Goal: Task Accomplishment & Management: Manage account settings

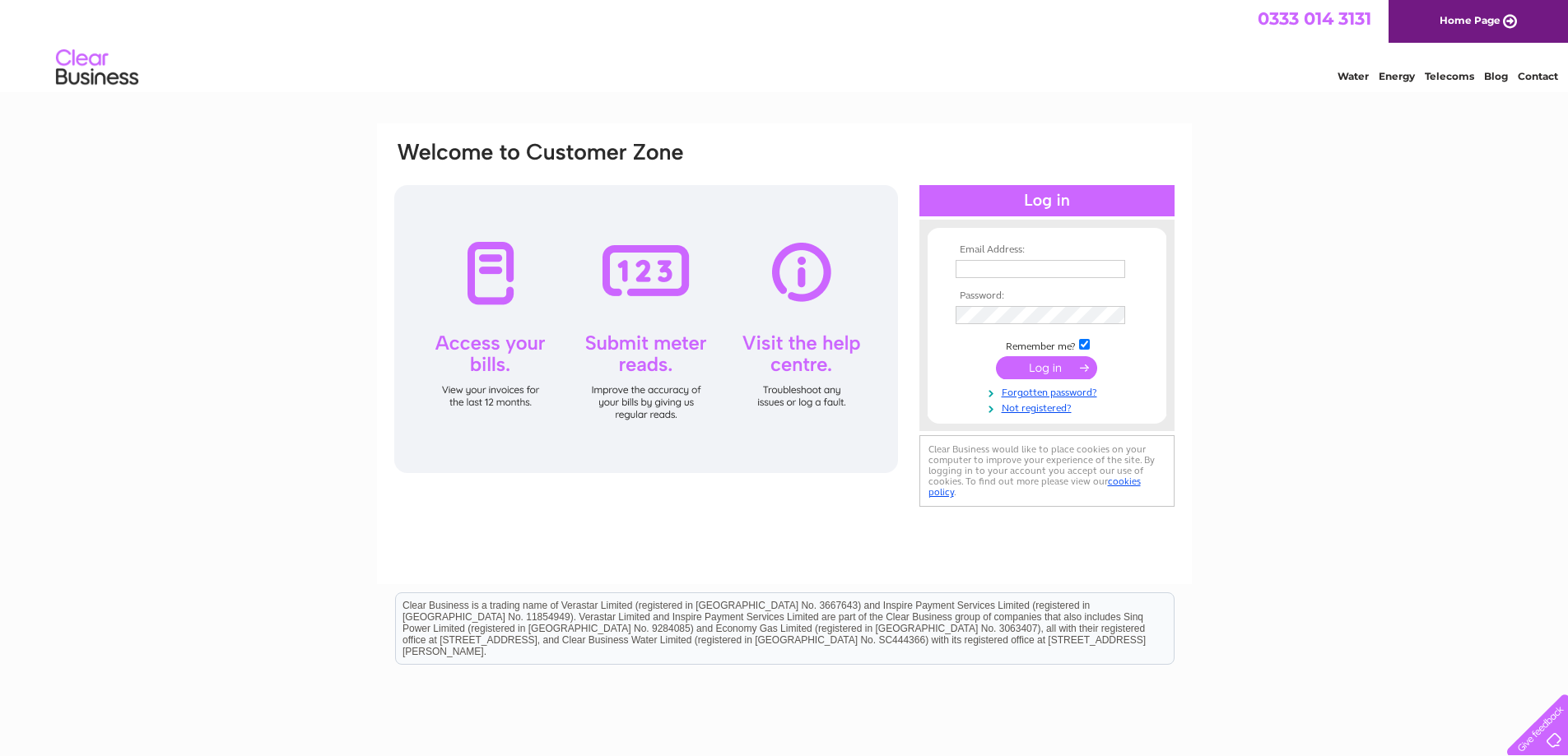
type input "[EMAIL_ADDRESS][DOMAIN_NAME]"
click at [1029, 372] on input "submit" at bounding box center [1046, 367] width 101 height 23
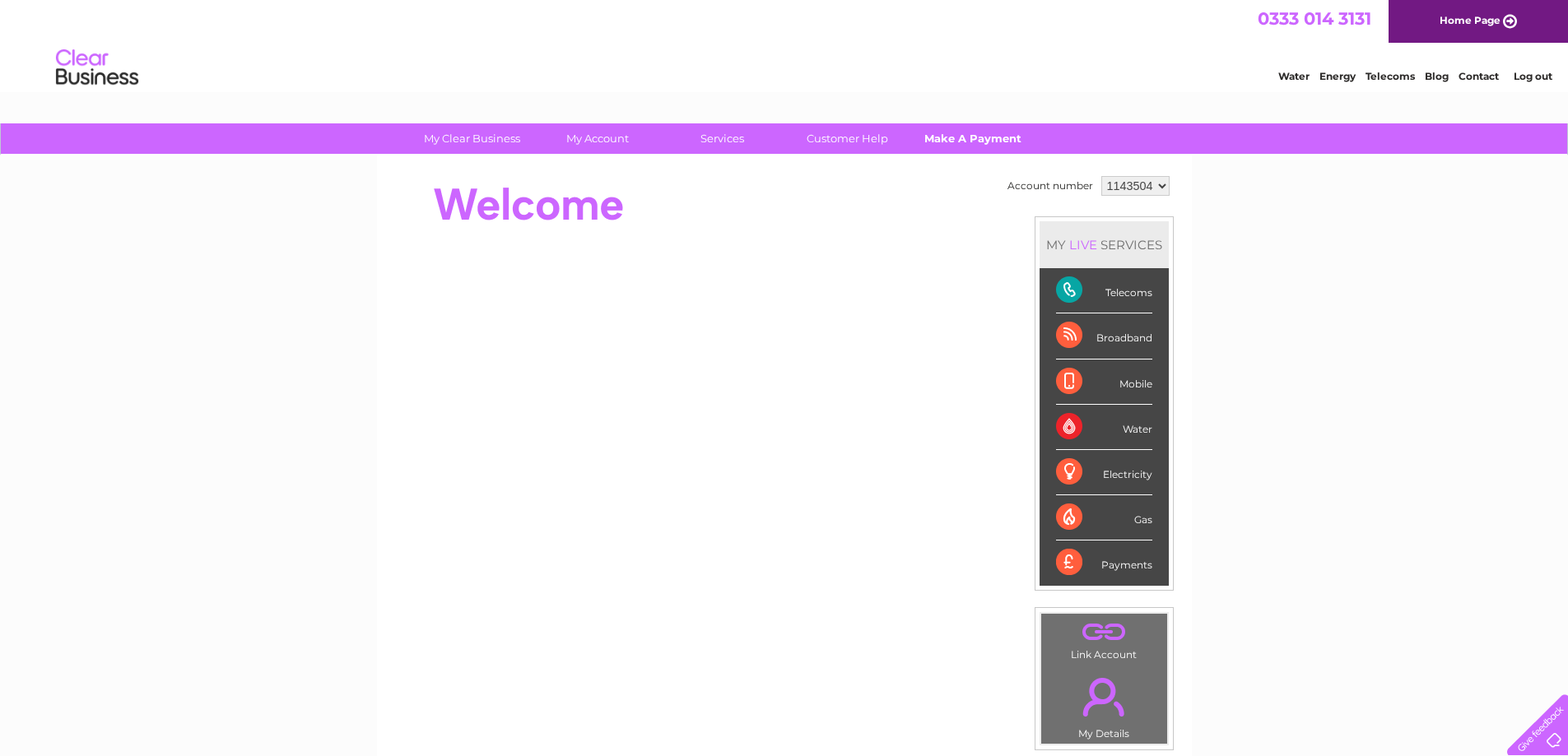
click at [955, 135] on link "Make A Payment" at bounding box center [973, 139] width 136 height 30
